Goal: Navigation & Orientation: Find specific page/section

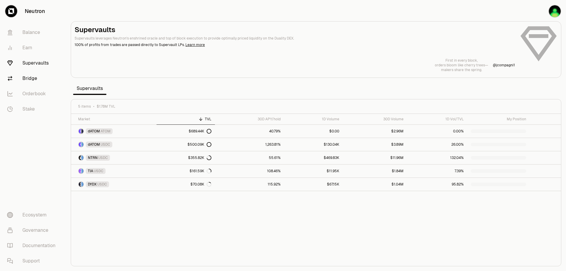
click at [47, 86] on link "Bridge" at bounding box center [32, 78] width 61 height 15
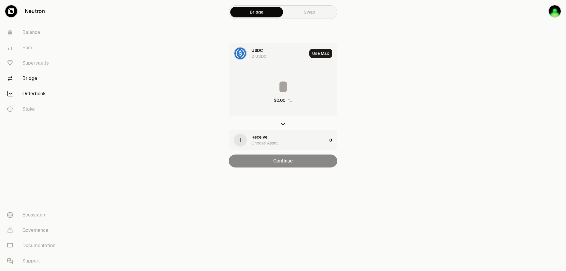
click at [49, 101] on link "Orderbook" at bounding box center [32, 93] width 61 height 15
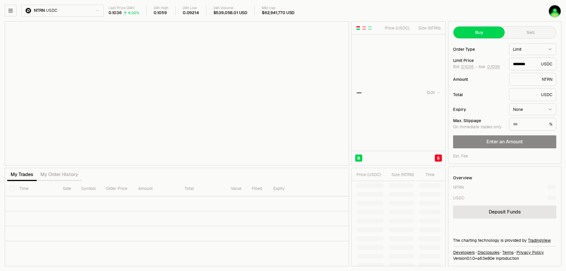
type input "********"
